Goal: Communication & Community: Participate in discussion

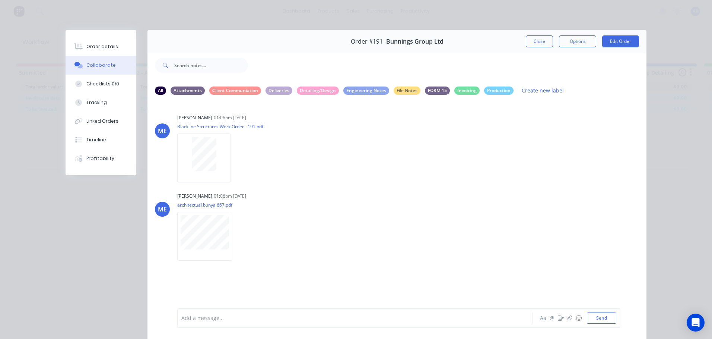
click at [533, 36] on button "Close" at bounding box center [539, 41] width 27 height 12
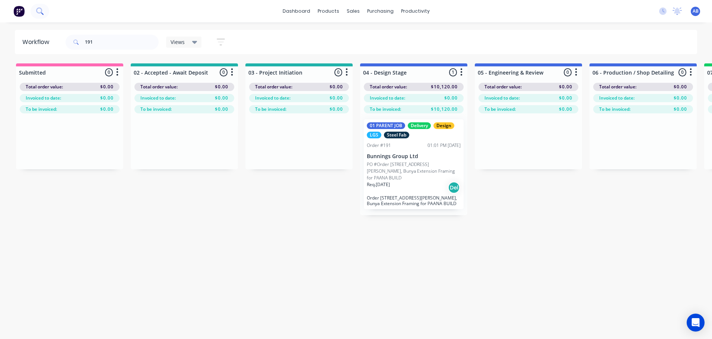
click at [38, 15] on button at bounding box center [40, 11] width 19 height 15
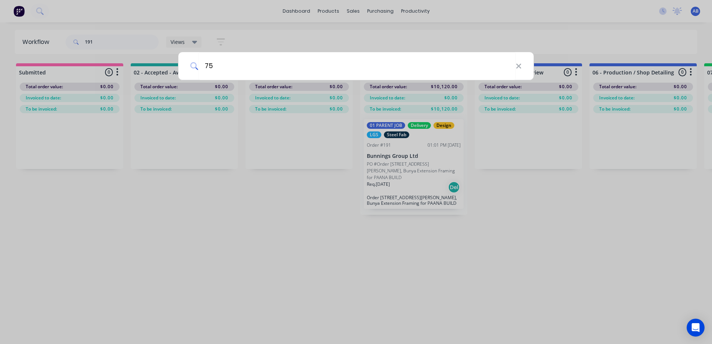
type input "75"
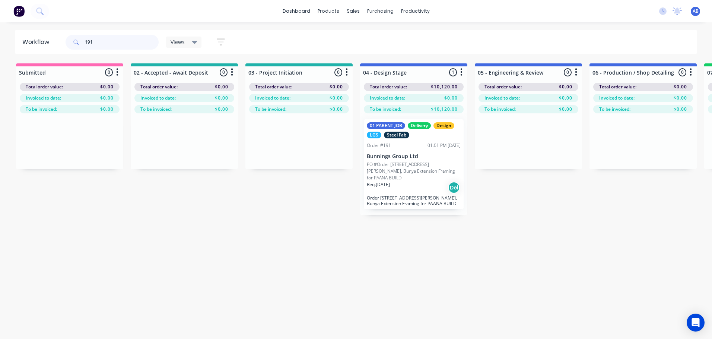
drag, startPoint x: 95, startPoint y: 45, endPoint x: 48, endPoint y: 45, distance: 47.7
click at [48, 45] on header "Workflow 191 Views Save new view None (Default) edit 01 - Master View - All Job…" at bounding box center [356, 42] width 683 height 24
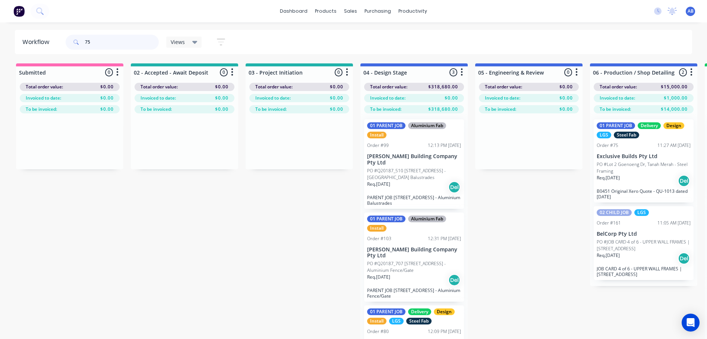
drag, startPoint x: 111, startPoint y: 38, endPoint x: 33, endPoint y: 48, distance: 78.8
click at [33, 48] on header "Workflow 75 Views Save new view None (Default) edit 01 - Master View - All Jobs…" at bounding box center [353, 42] width 677 height 24
type input "189"
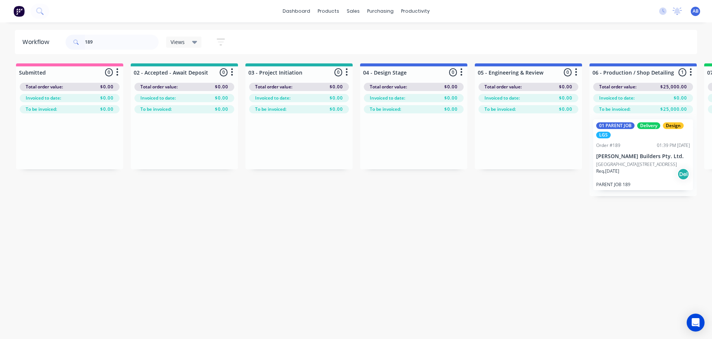
click at [606, 175] on div "Req. [DATE] Del" at bounding box center [644, 174] width 94 height 13
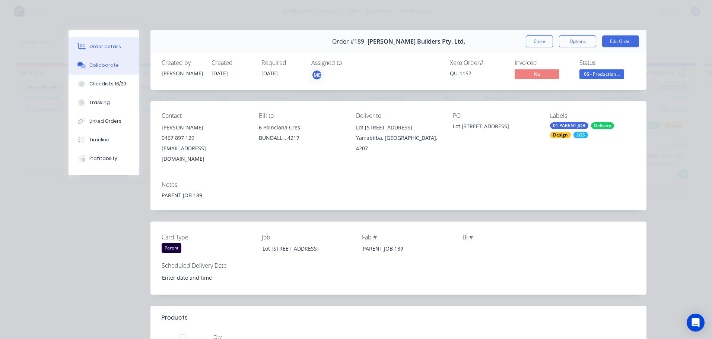
click at [105, 68] on div "Collaborate" at bounding box center [103, 65] width 29 height 7
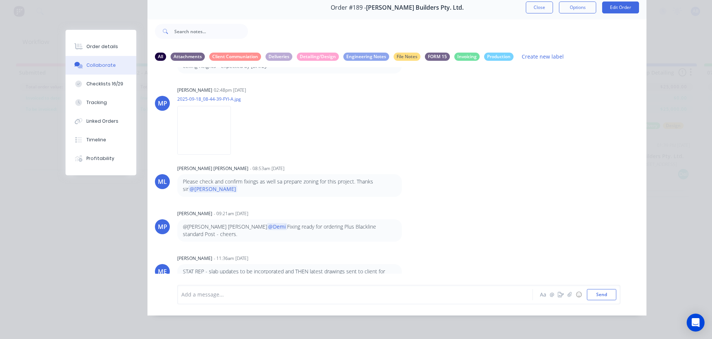
scroll to position [39, 0]
click at [217, 294] on div at bounding box center [345, 294] width 326 height 8
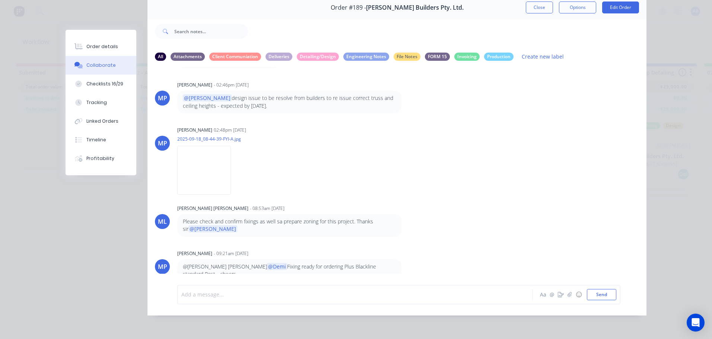
scroll to position [91, 0]
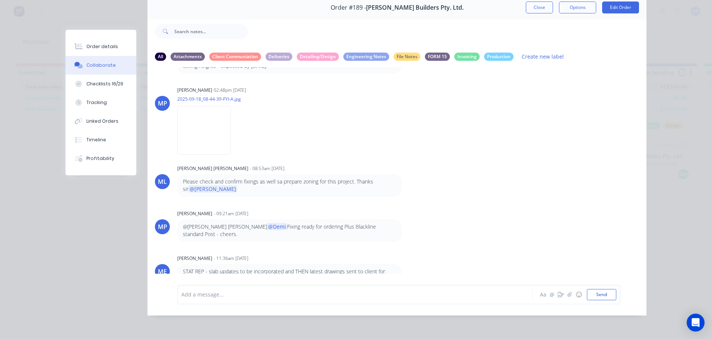
click at [317, 288] on div "Add a message... Aa @ ☺ Send" at bounding box center [398, 294] width 443 height 19
click at [246, 288] on div "Add a message... Aa @ ☺ Send" at bounding box center [398, 294] width 443 height 19
click at [246, 296] on div at bounding box center [345, 294] width 326 height 8
click at [256, 294] on span "emailed you order for this job" at bounding box center [250, 294] width 75 height 7
click at [339, 293] on div "Hi @[PERSON_NAME] emailed you order for structural post for this job" at bounding box center [345, 294] width 326 height 8
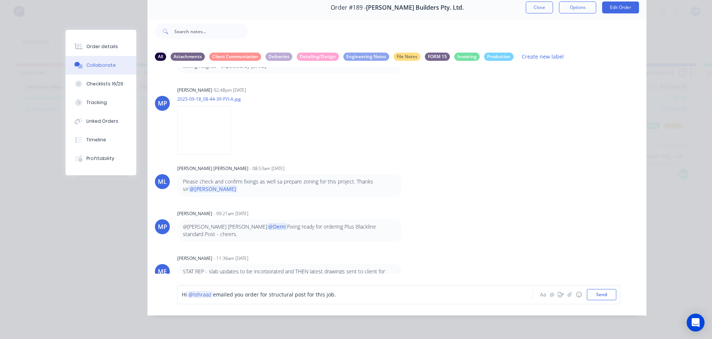
click at [354, 291] on div "Hi @[PERSON_NAME] emailed you order for structural post for this job." at bounding box center [345, 294] width 326 height 8
click at [568, 295] on icon "button" at bounding box center [570, 294] width 4 height 5
click at [364, 297] on div "Hi @[PERSON_NAME] emailed you order for structural post for this job." at bounding box center [345, 294] width 326 height 8
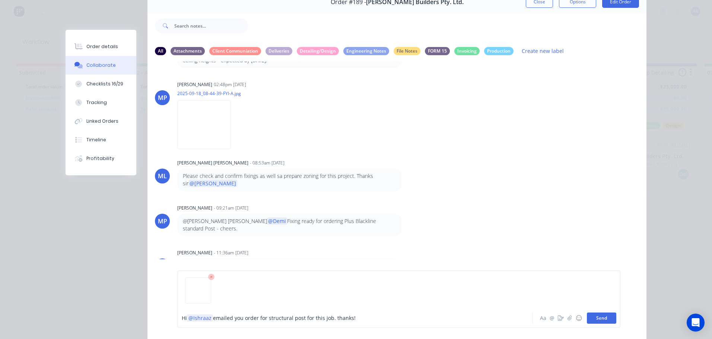
click at [596, 317] on button "Send" at bounding box center [601, 317] width 29 height 11
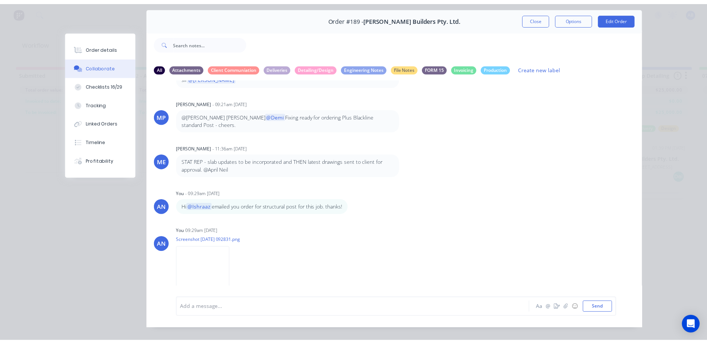
scroll to position [0, 0]
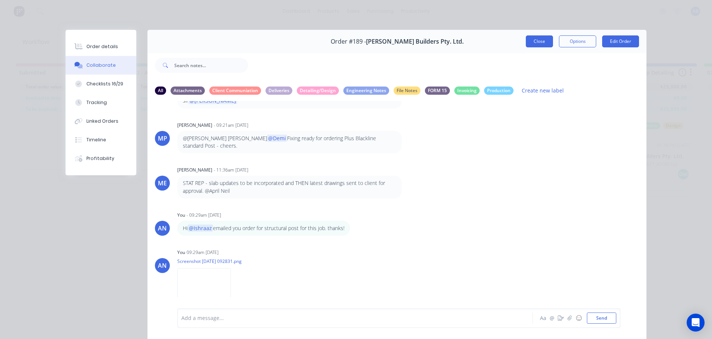
click at [533, 41] on button "Close" at bounding box center [539, 41] width 27 height 12
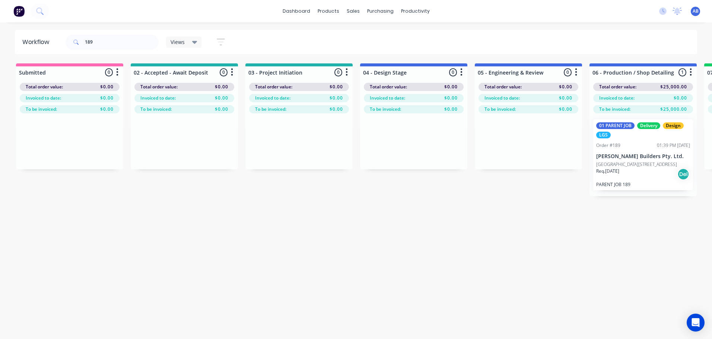
click at [60, 11] on div "dashboard products sales purchasing productivity dashboard products Product Cat…" at bounding box center [356, 11] width 712 height 22
click at [47, 10] on button at bounding box center [40, 11] width 19 height 15
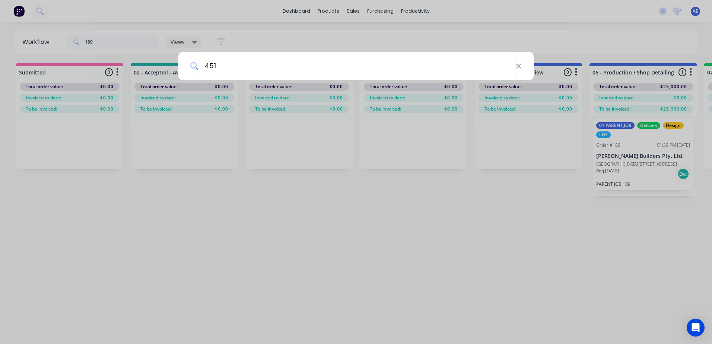
type input "451"
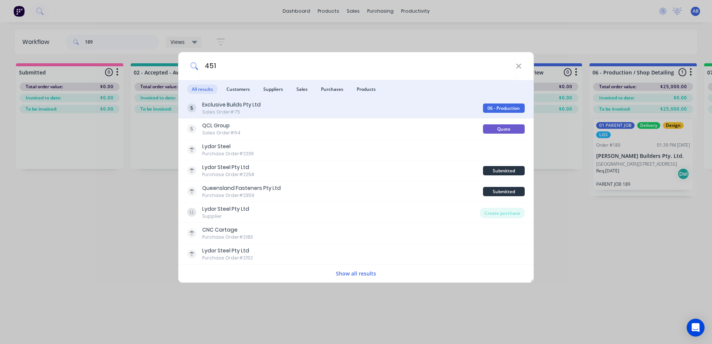
click at [233, 111] on div "Sales Order #75" at bounding box center [231, 112] width 59 height 7
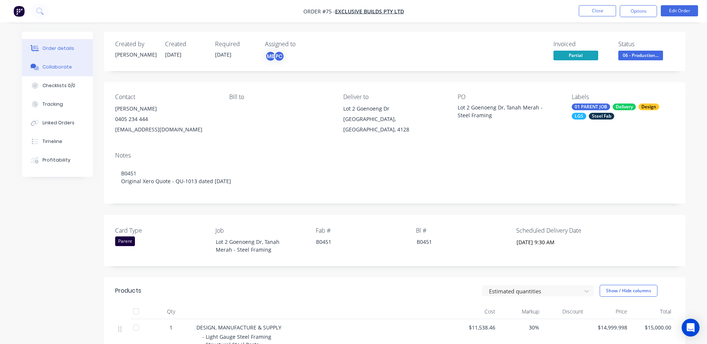
click at [59, 66] on div "Collaborate" at bounding box center [56, 67] width 29 height 7
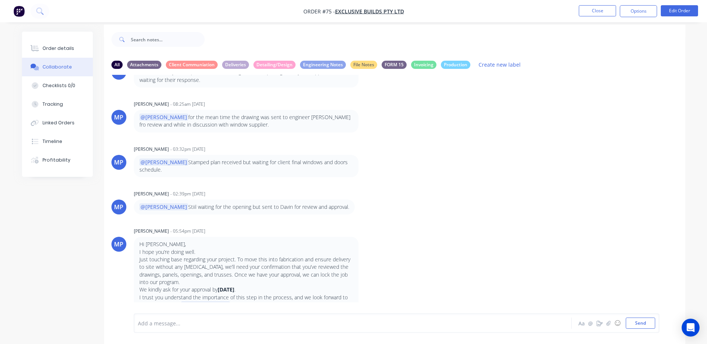
scroll to position [11, 0]
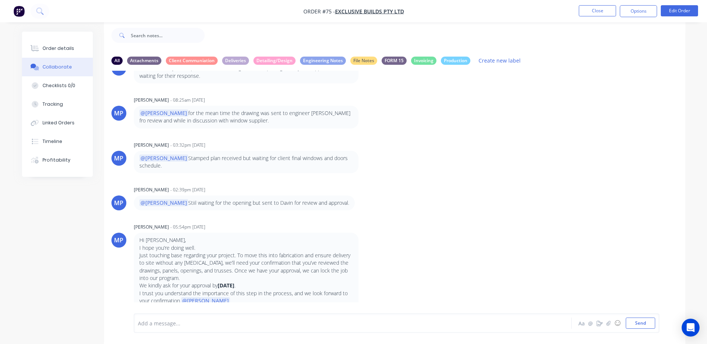
click at [171, 318] on div "Add a message..." at bounding box center [332, 323] width 388 height 11
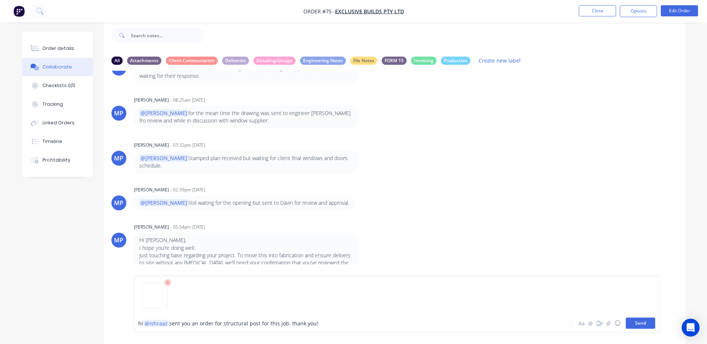
click at [637, 324] on button "Send" at bounding box center [640, 323] width 29 height 11
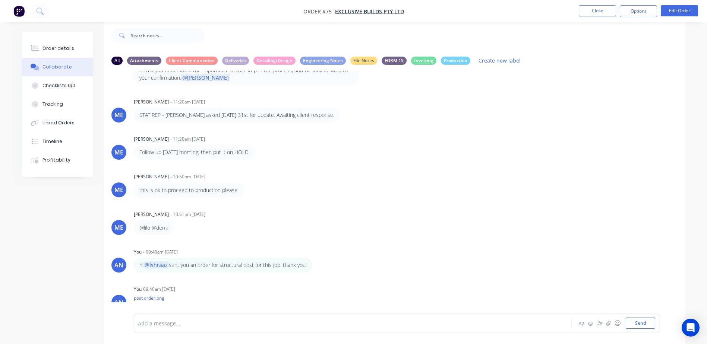
scroll to position [598, 0]
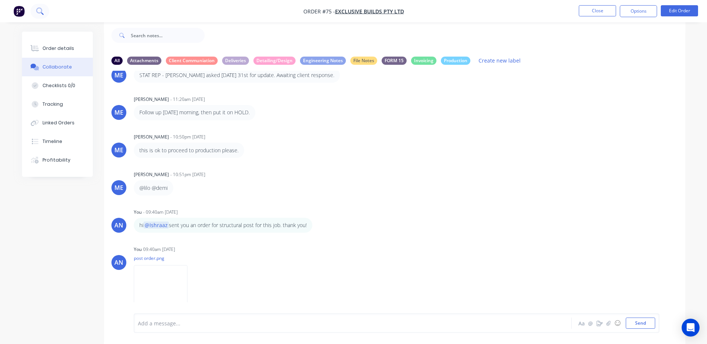
click at [44, 12] on button at bounding box center [40, 11] width 19 height 15
click at [599, 10] on button "Close" at bounding box center [597, 10] width 37 height 11
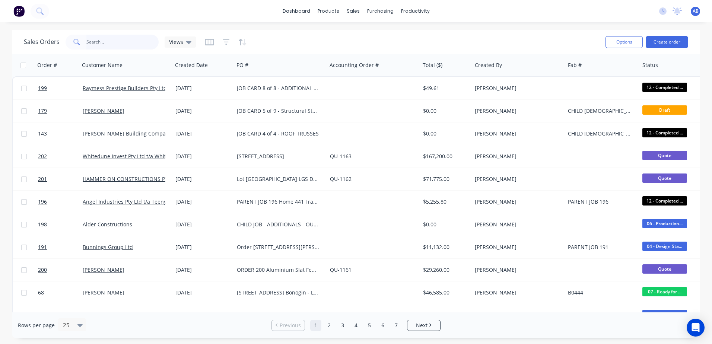
click at [91, 45] on input "text" at bounding box center [122, 42] width 73 height 15
type input "108"
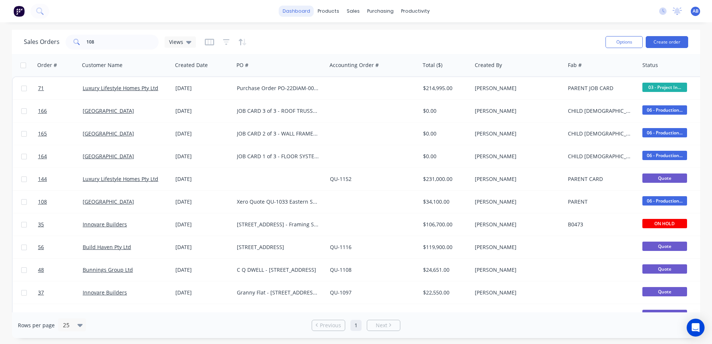
click at [304, 15] on link "dashboard" at bounding box center [296, 11] width 35 height 11
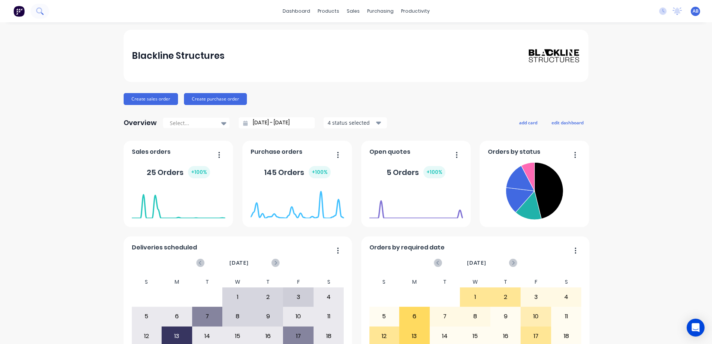
click at [36, 13] on button at bounding box center [40, 11] width 19 height 15
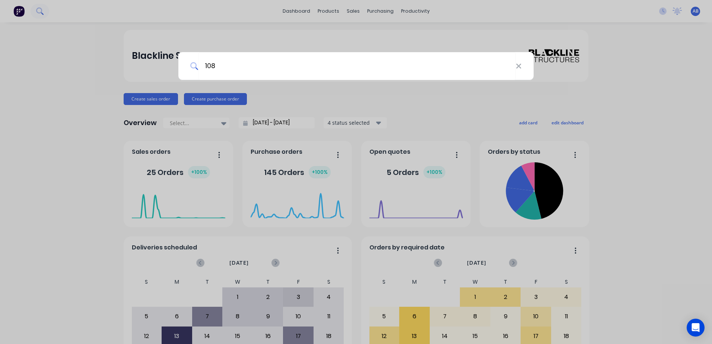
type input "108"
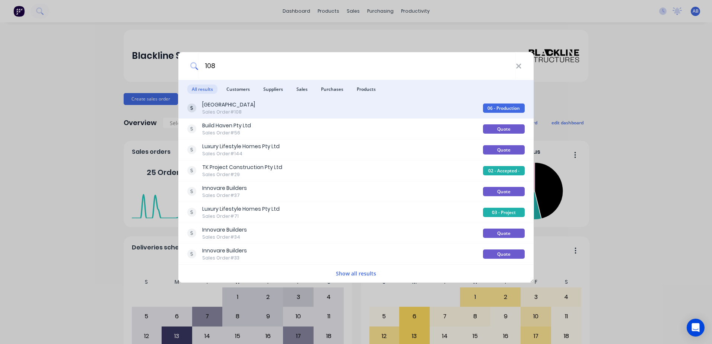
click at [250, 108] on div "[GEOGRAPHIC_DATA]" at bounding box center [228, 105] width 53 height 8
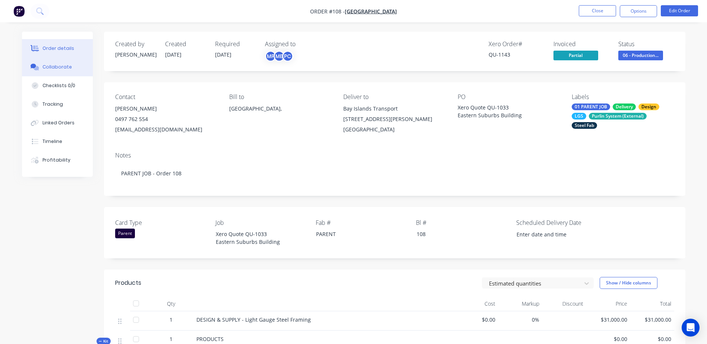
click at [64, 62] on button "Collaborate" at bounding box center [57, 67] width 71 height 19
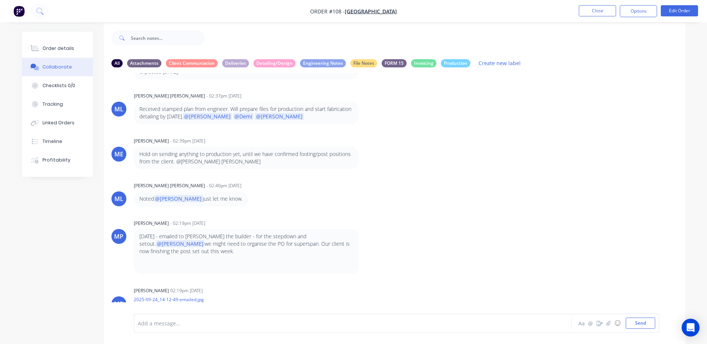
scroll to position [11, 0]
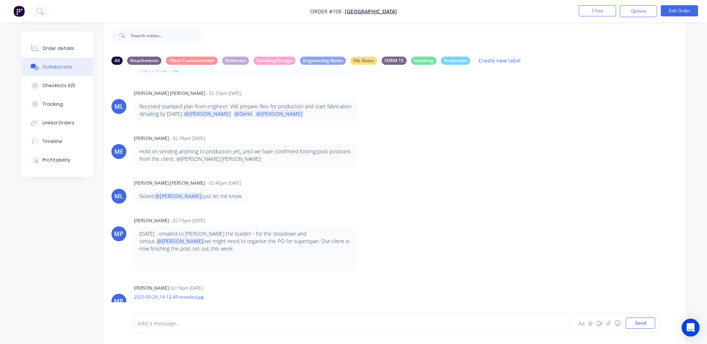
click at [170, 326] on div at bounding box center [332, 324] width 388 height 8
click at [635, 323] on button "Send" at bounding box center [640, 323] width 29 height 11
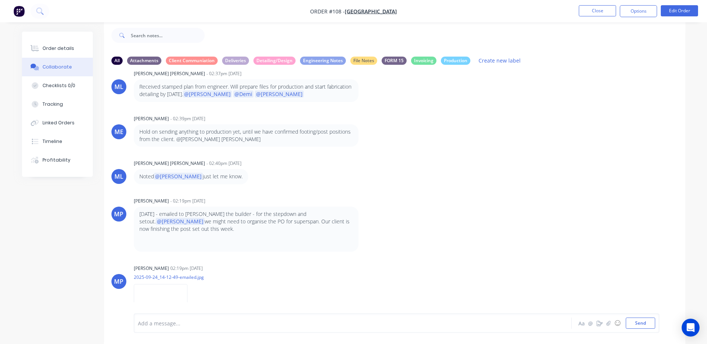
scroll to position [709, 0]
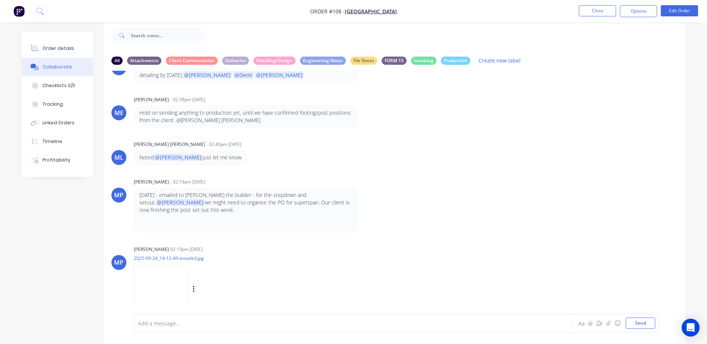
click at [156, 265] on img at bounding box center [161, 289] width 54 height 49
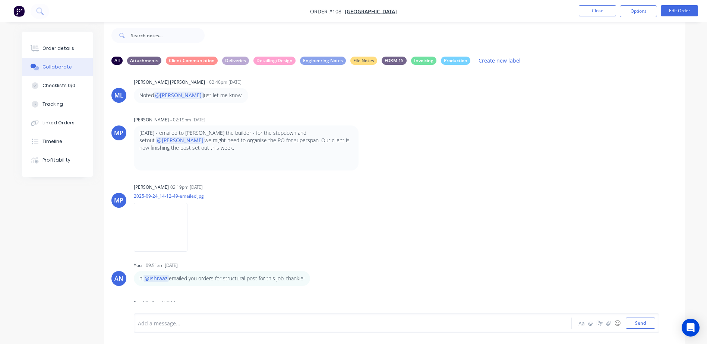
scroll to position [825, 0]
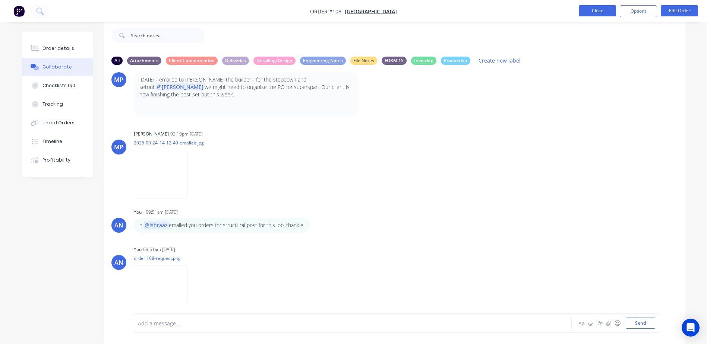
click at [600, 13] on button "Close" at bounding box center [597, 10] width 37 height 11
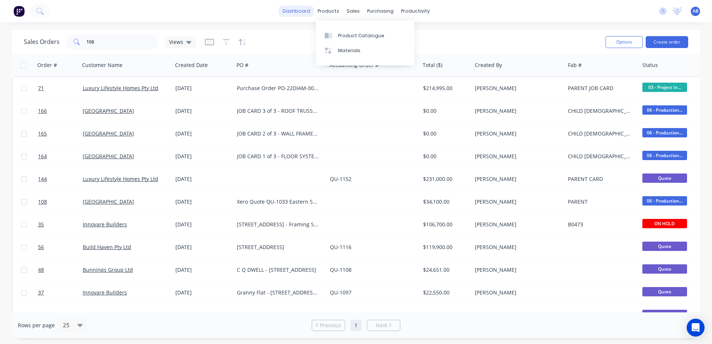
click at [309, 12] on link "dashboard" at bounding box center [296, 11] width 35 height 11
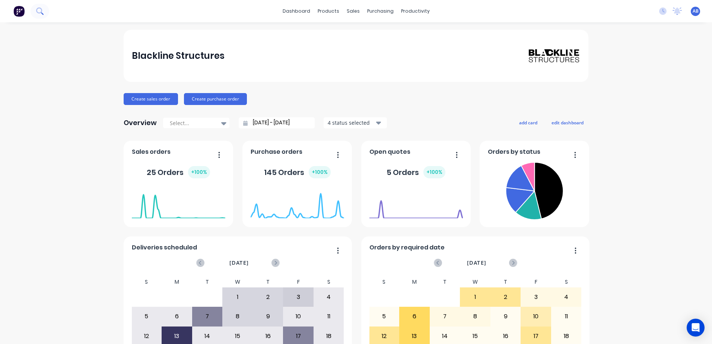
click at [37, 12] on icon at bounding box center [39, 10] width 6 height 6
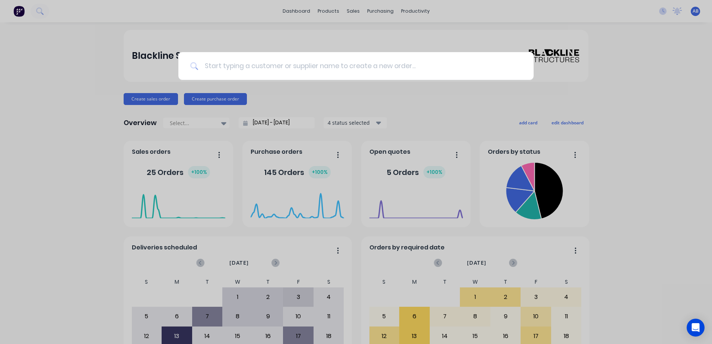
click at [218, 68] on input at bounding box center [360, 66] width 323 height 28
type input "451"
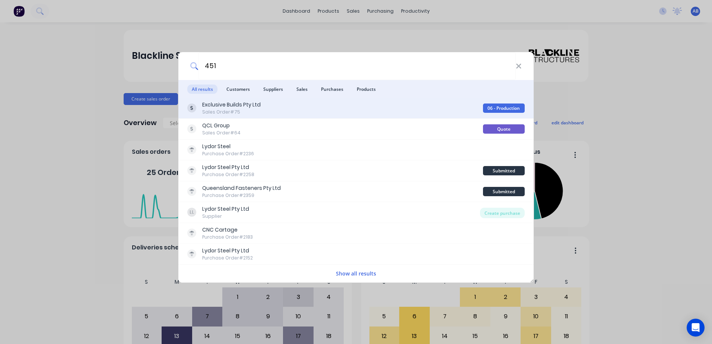
click at [305, 114] on div "Exclusive Builds Pty Ltd Sales Order #75" at bounding box center [335, 108] width 296 height 15
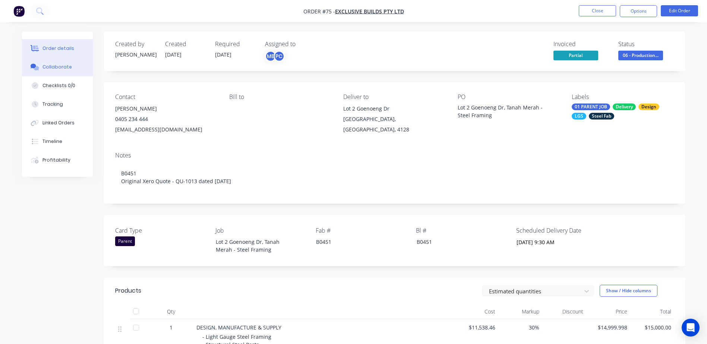
click at [63, 64] on div "Collaborate" at bounding box center [56, 67] width 29 height 7
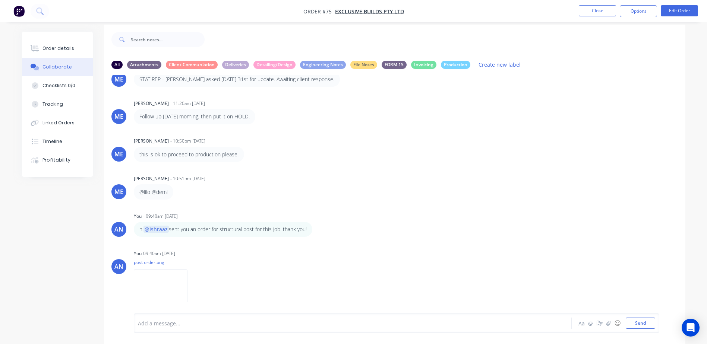
scroll to position [11, 0]
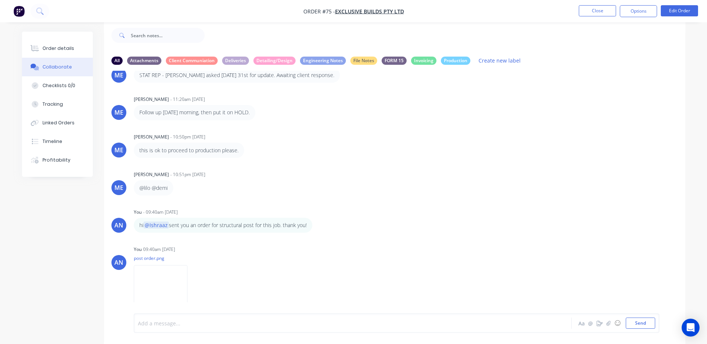
click at [158, 320] on div at bounding box center [332, 324] width 388 height 8
click at [638, 323] on button "Send" at bounding box center [640, 323] width 29 height 11
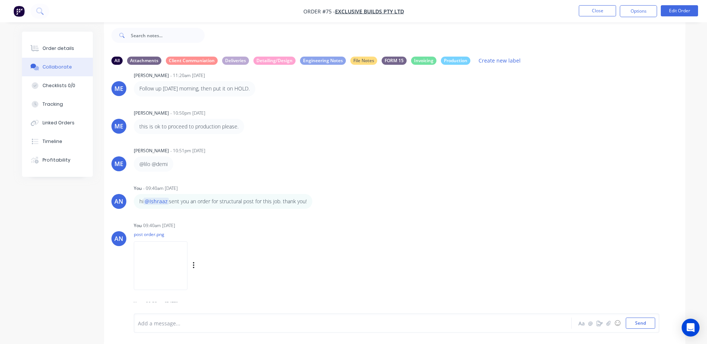
scroll to position [629, 0]
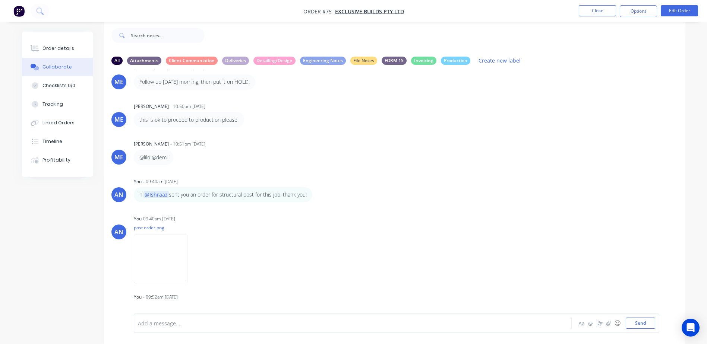
click at [306, 270] on div "AH [PERSON_NAME] - 10:33am [DATE] INV-0692 issed [DATE] AH [PERSON_NAME] 10:33a…" at bounding box center [394, 187] width 581 height 232
click at [611, 10] on button "Close" at bounding box center [597, 10] width 37 height 11
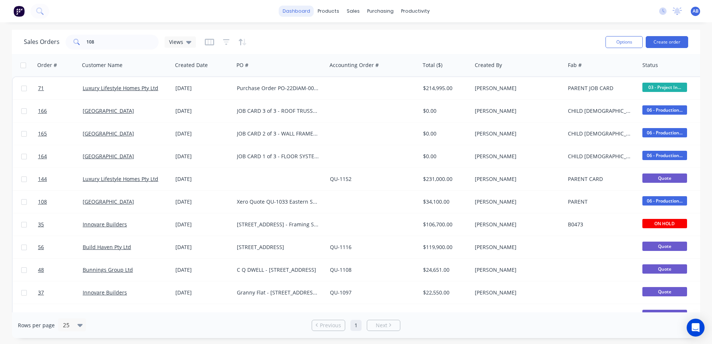
click at [295, 9] on link "dashboard" at bounding box center [296, 11] width 35 height 11
